Goal: Information Seeking & Learning: Learn about a topic

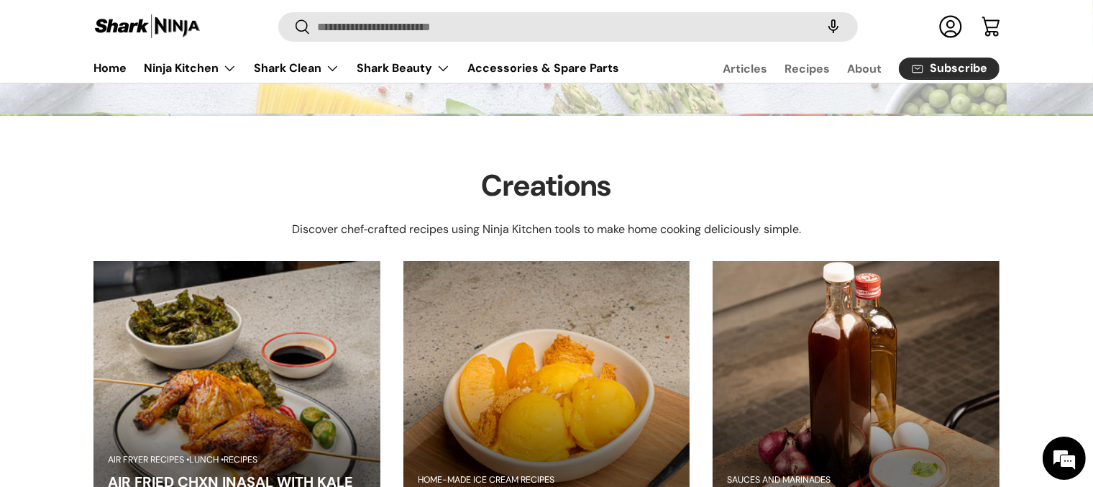
scroll to position [270, 0]
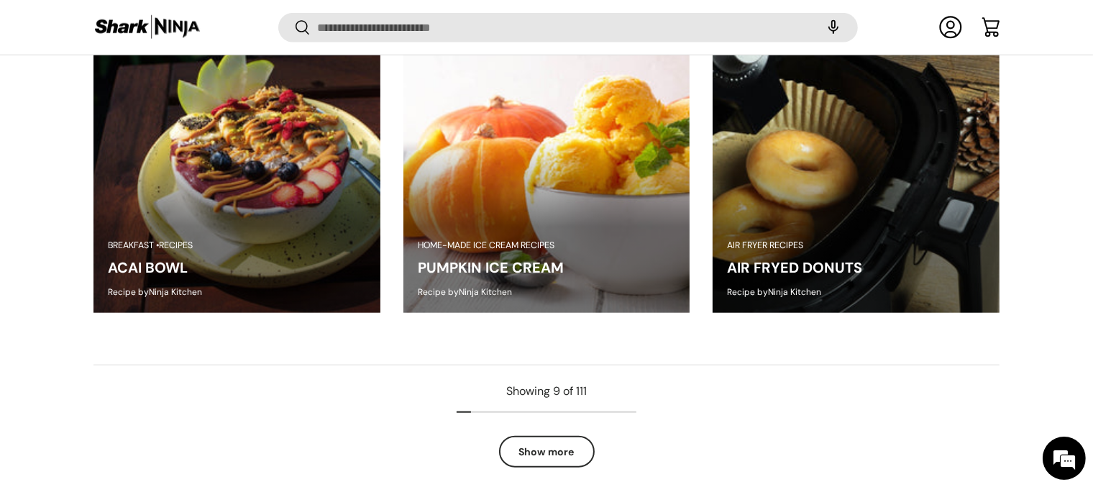
scroll to position [1615, 0]
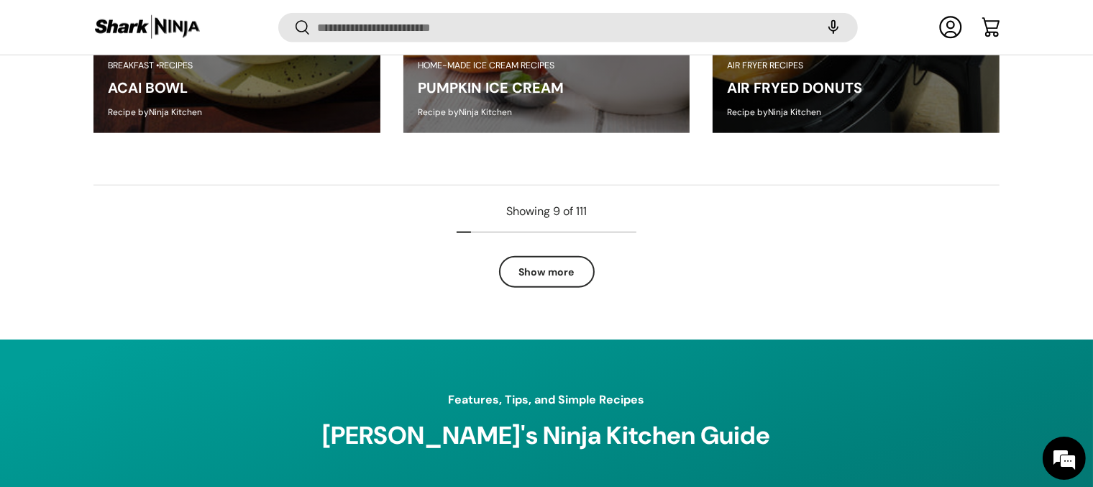
click at [564, 281] on link "Show more" at bounding box center [547, 272] width 96 height 32
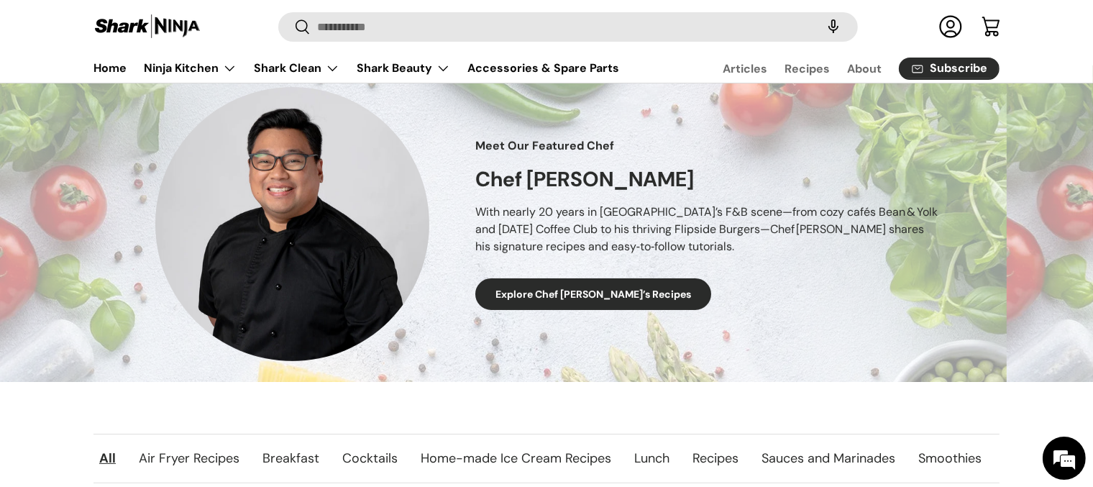
scroll to position [268, 0]
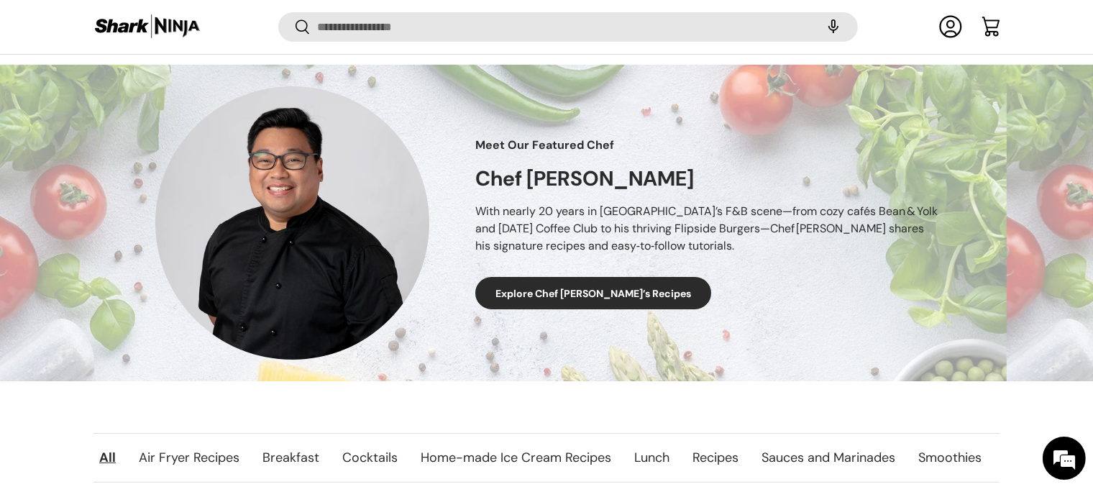
click at [549, 284] on link "Explore Chef [PERSON_NAME]’s Recipes" at bounding box center [593, 293] width 236 height 32
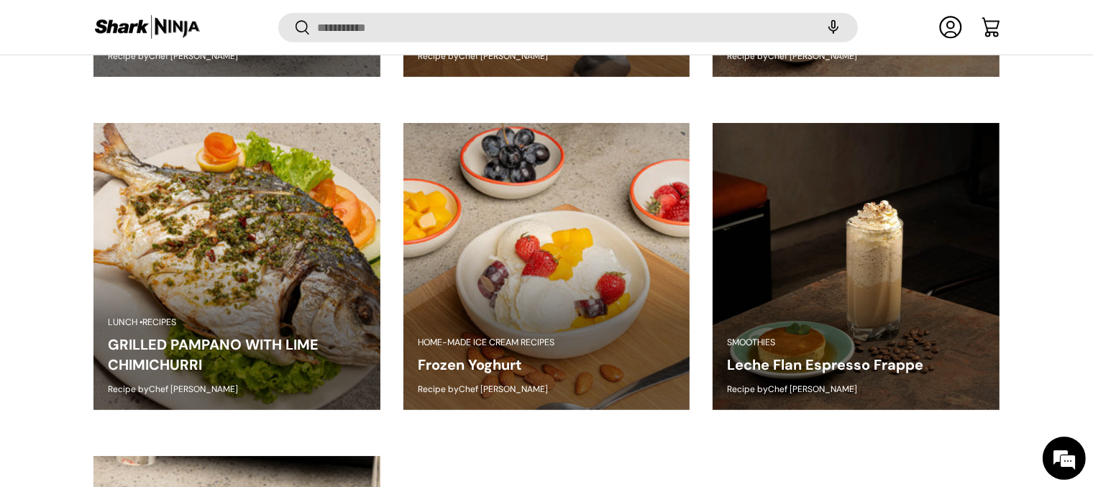
scroll to position [1092, 0]
